Goal: Task Accomplishment & Management: Complete application form

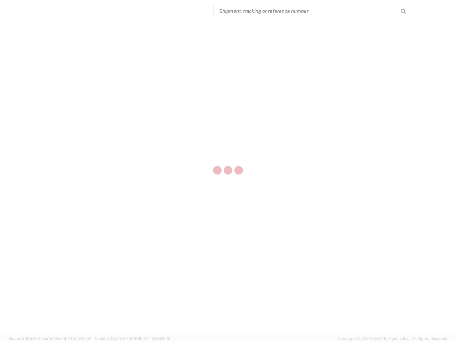
select select "US"
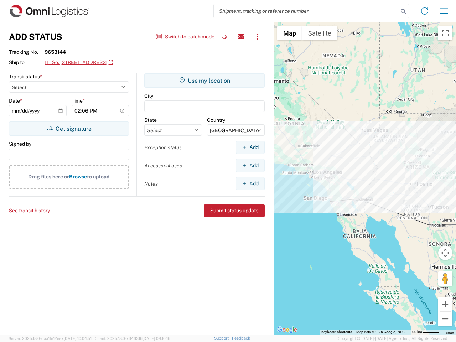
click at [306, 11] on input "search" at bounding box center [306, 11] width 184 height 14
click at [403, 11] on icon at bounding box center [403, 11] width 10 height 10
click at [424, 11] on icon at bounding box center [424, 10] width 11 height 11
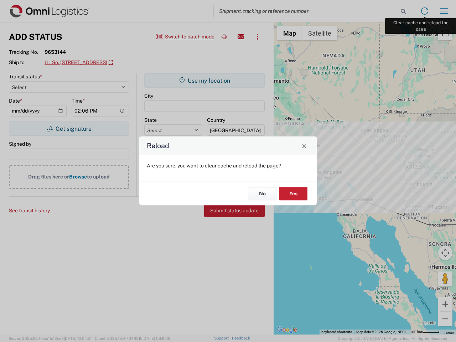
click at [444, 11] on div "Reload Are you sure, you want to clear cache and reload the page? No Yes" at bounding box center [228, 171] width 456 height 342
click at [185, 37] on div "Reload Are you sure, you want to clear cache and reload the page? No Yes" at bounding box center [228, 171] width 456 height 342
click at [224, 37] on div "Reload Are you sure, you want to clear cache and reload the page? No Yes" at bounding box center [228, 171] width 456 height 342
click at [241, 37] on div "Reload Are you sure, you want to clear cache and reload the page? No Yes" at bounding box center [228, 171] width 456 height 342
click at [257, 37] on div "Reload Are you sure, you want to clear cache and reload the page? No Yes" at bounding box center [228, 171] width 456 height 342
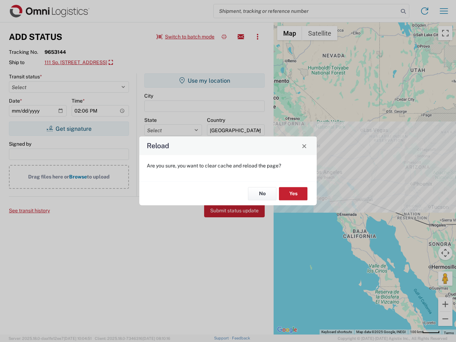
click at [91, 63] on div "Reload Are you sure, you want to clear cache and reload the page? No Yes" at bounding box center [228, 171] width 456 height 342
click at [69, 129] on div "Reload Are you sure, you want to clear cache and reload the page? No Yes" at bounding box center [228, 171] width 456 height 342
